Goal: Task Accomplishment & Management: Use online tool/utility

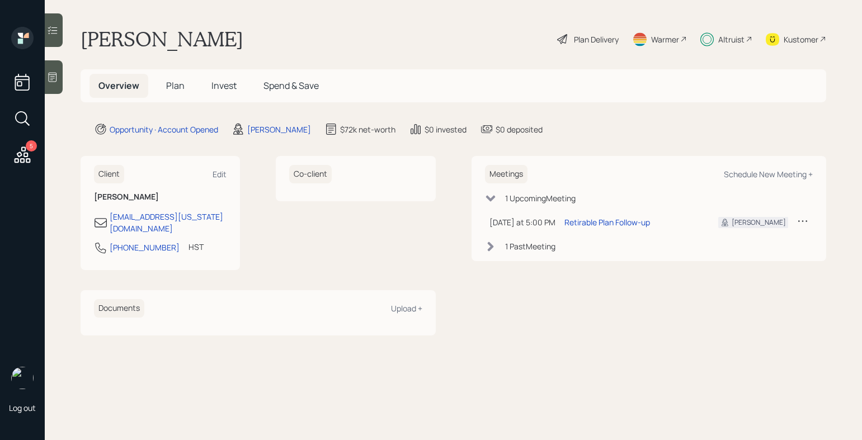
click at [36, 161] on div "5 Log out" at bounding box center [22, 220] width 45 height 440
click at [31, 157] on icon at bounding box center [22, 155] width 20 height 20
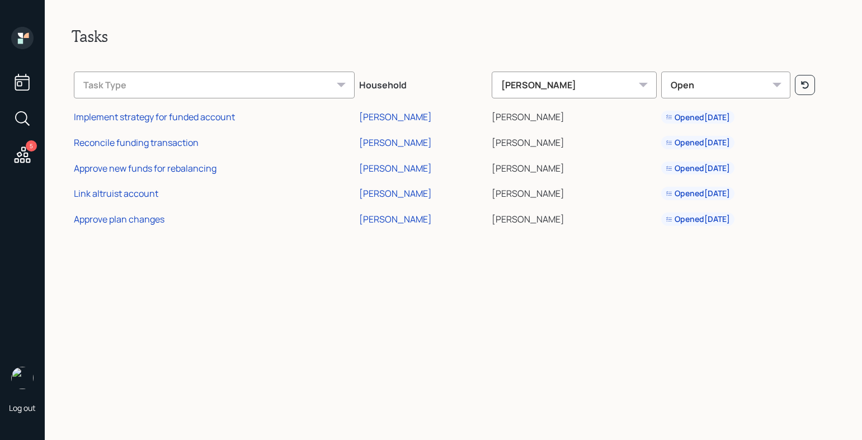
click at [31, 26] on div "5 Log out" at bounding box center [22, 220] width 45 height 440
click at [19, 155] on icon at bounding box center [22, 155] width 20 height 20
click at [26, 159] on icon at bounding box center [23, 155] width 16 height 16
click at [18, 38] on icon at bounding box center [22, 38] width 22 height 22
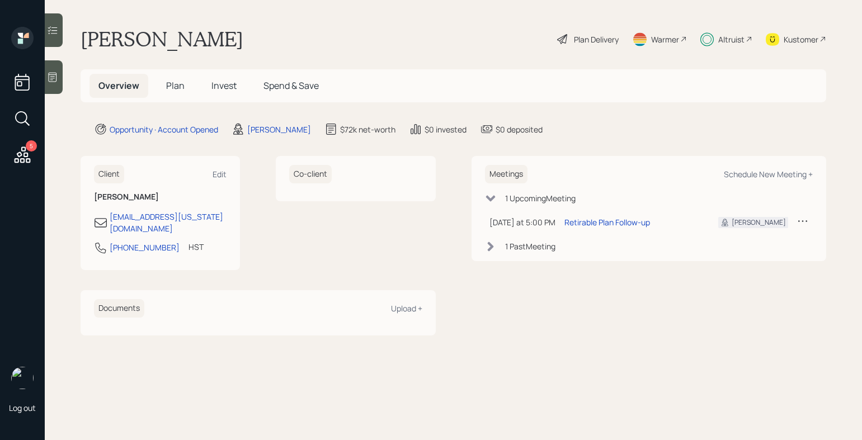
click at [588, 34] on div "Plan Delivery" at bounding box center [596, 40] width 45 height 12
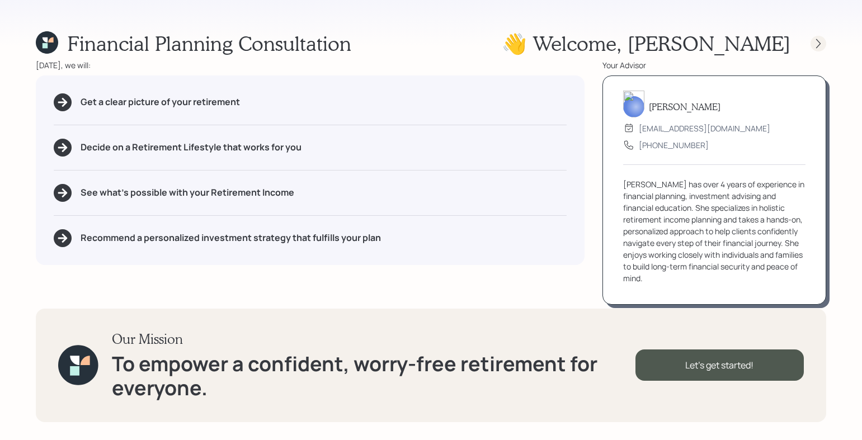
click at [821, 43] on icon at bounding box center [818, 43] width 11 height 11
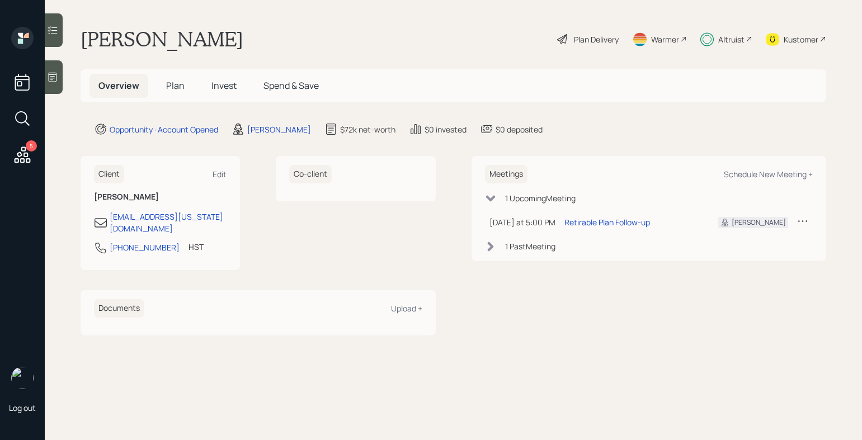
click at [742, 34] on div "Altruist" at bounding box center [731, 40] width 26 height 12
click at [273, 3] on main "Alyson Okita Plan Delivery Warmer Altruist Kustomer Overview Plan Invest Spend …" at bounding box center [453, 220] width 817 height 440
